Goal: Task Accomplishment & Management: Complete application form

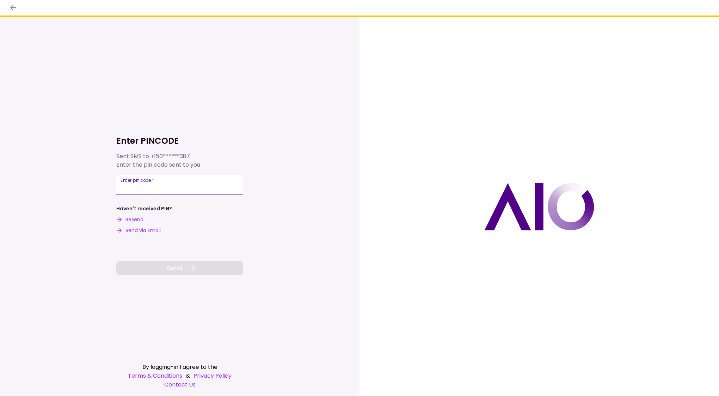
click at [130, 181] on div "Enter pin code   *" at bounding box center [179, 185] width 127 height 20
type input "******"
click at [175, 268] on span "Send" at bounding box center [174, 268] width 16 height 10
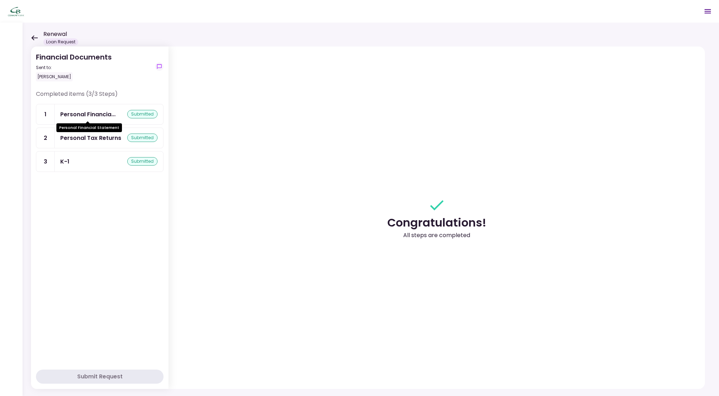
click at [72, 115] on div "Personal Financia..." at bounding box center [87, 114] width 55 height 9
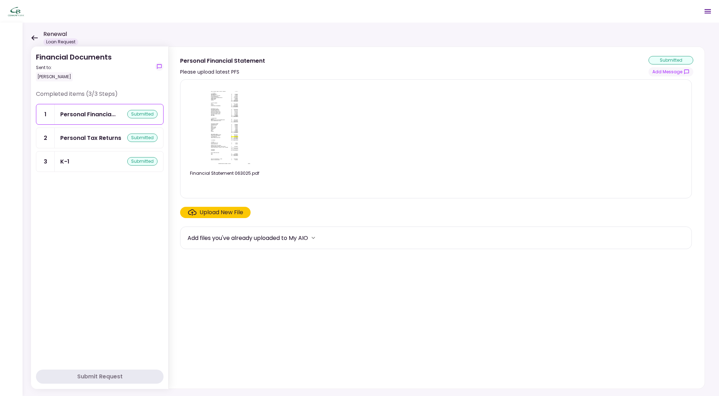
click at [226, 145] on img at bounding box center [224, 125] width 63 height 81
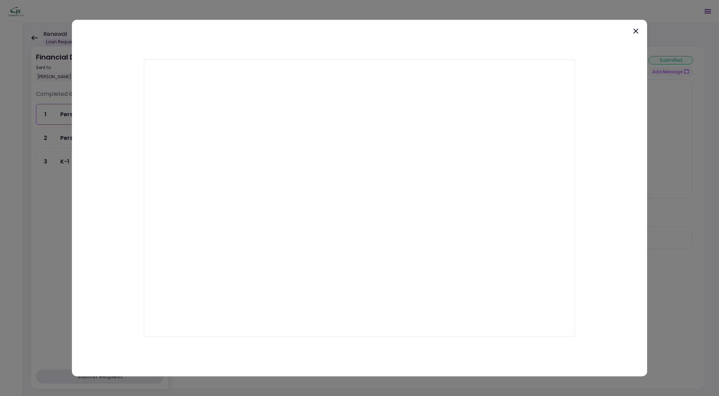
click at [637, 32] on icon at bounding box center [635, 31] width 5 height 5
